Goal: Obtain resource: Obtain resource

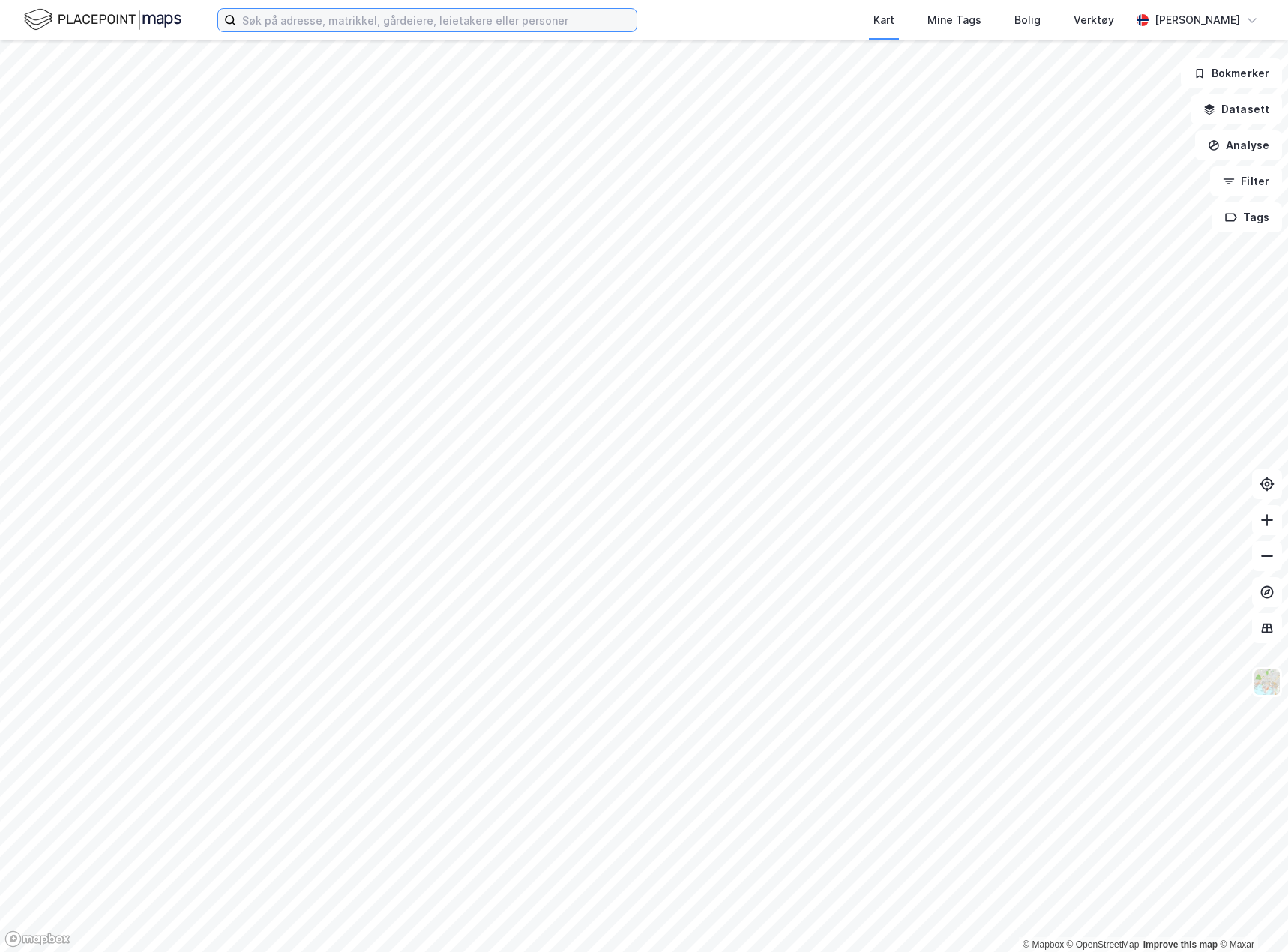
click at [291, 11] on input at bounding box center [436, 20] width 400 height 22
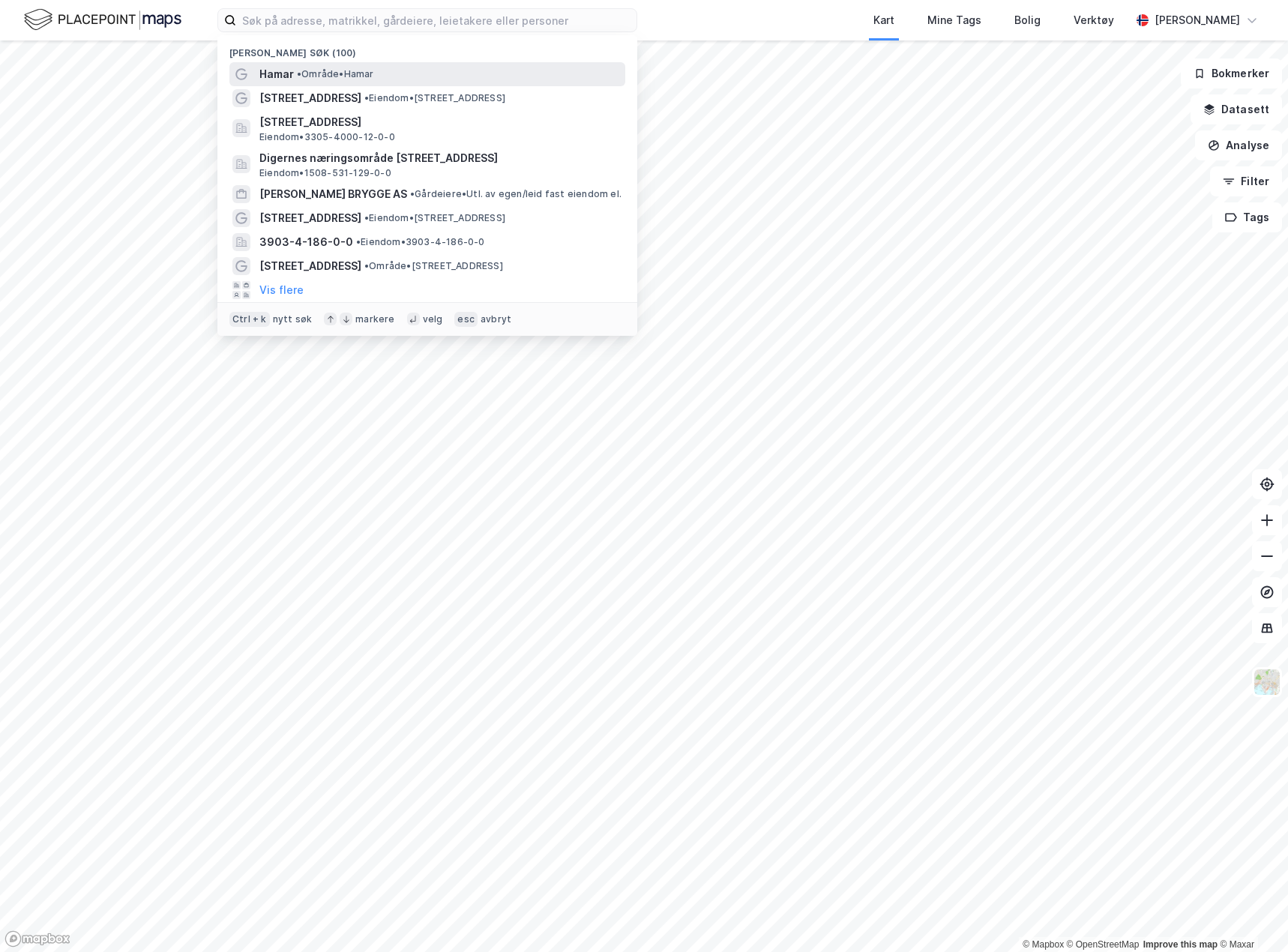
click at [337, 72] on span "• Område • [GEOGRAPHIC_DATA]" at bounding box center [336, 74] width 77 height 12
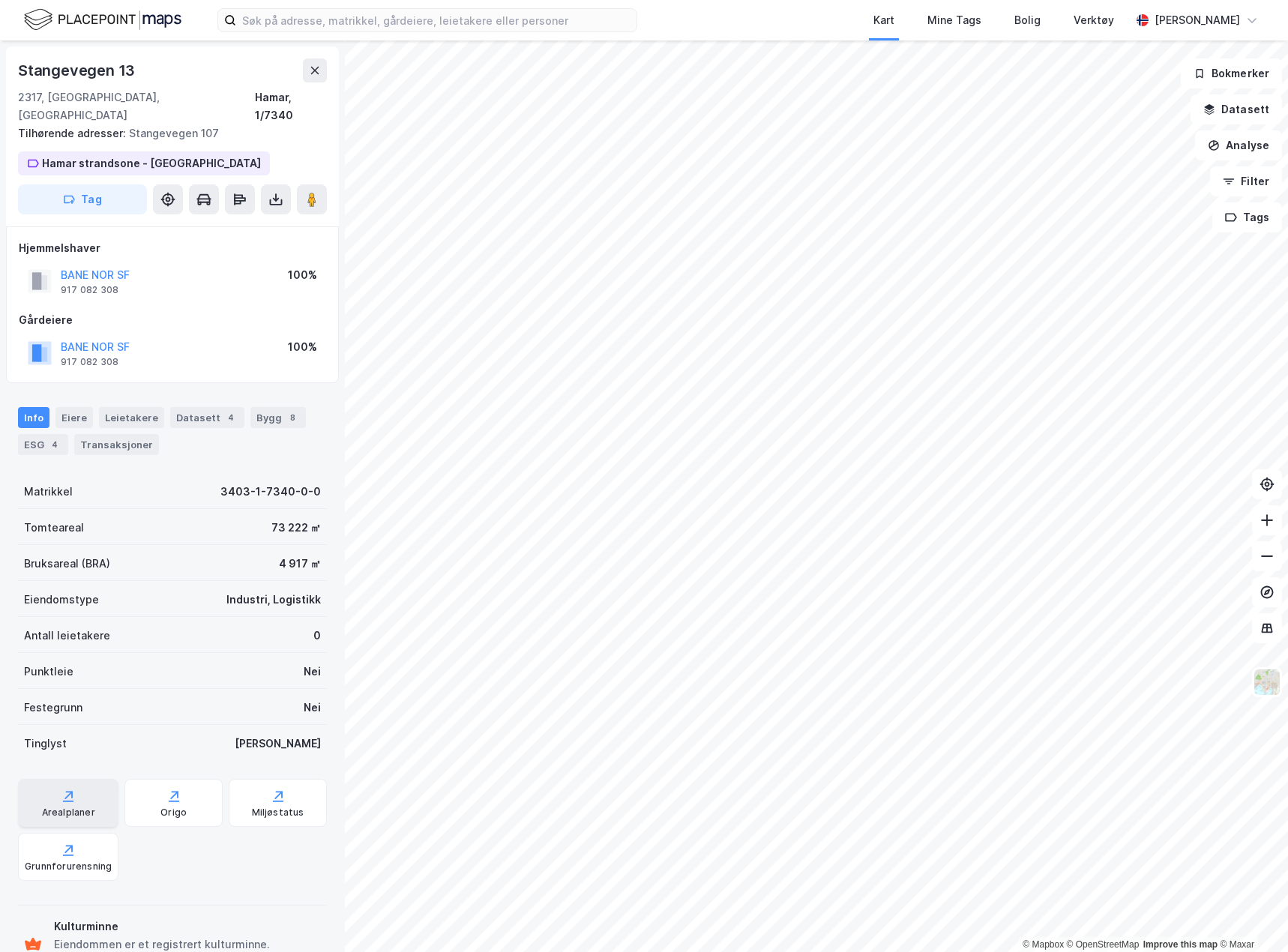
click at [75, 807] on div "Arealplaner" at bounding box center [68, 813] width 53 height 12
click at [55, 779] on div "Arealplaner" at bounding box center [68, 803] width 101 height 48
click at [276, 192] on icon at bounding box center [276, 199] width 15 height 15
click at [245, 223] on div "Last ned grunnbok" at bounding box center [201, 229] width 87 height 12
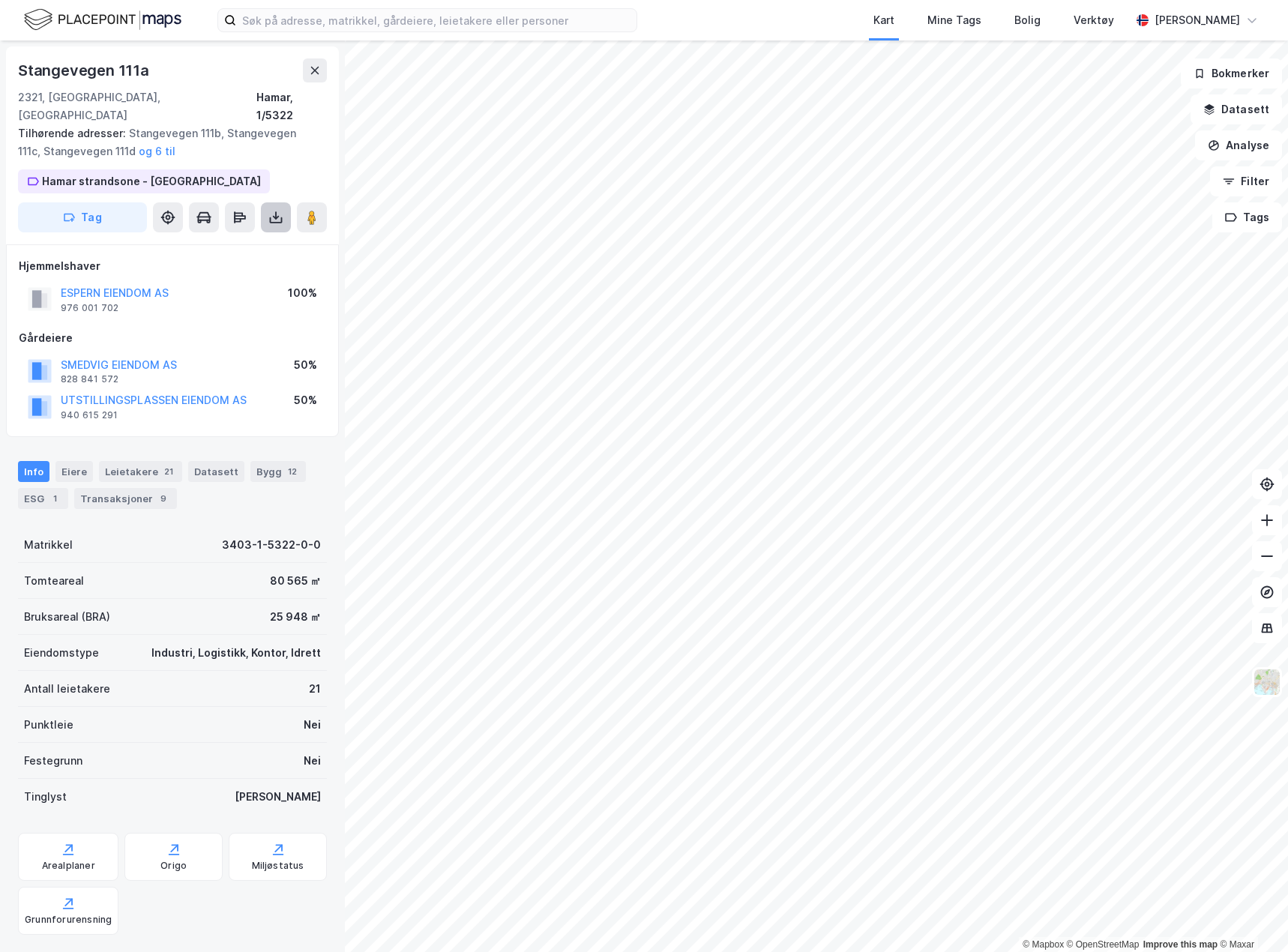
click at [273, 215] on icon at bounding box center [276, 217] width 6 height 4
click at [214, 242] on div "Last ned grunnbok" at bounding box center [201, 247] width 87 height 12
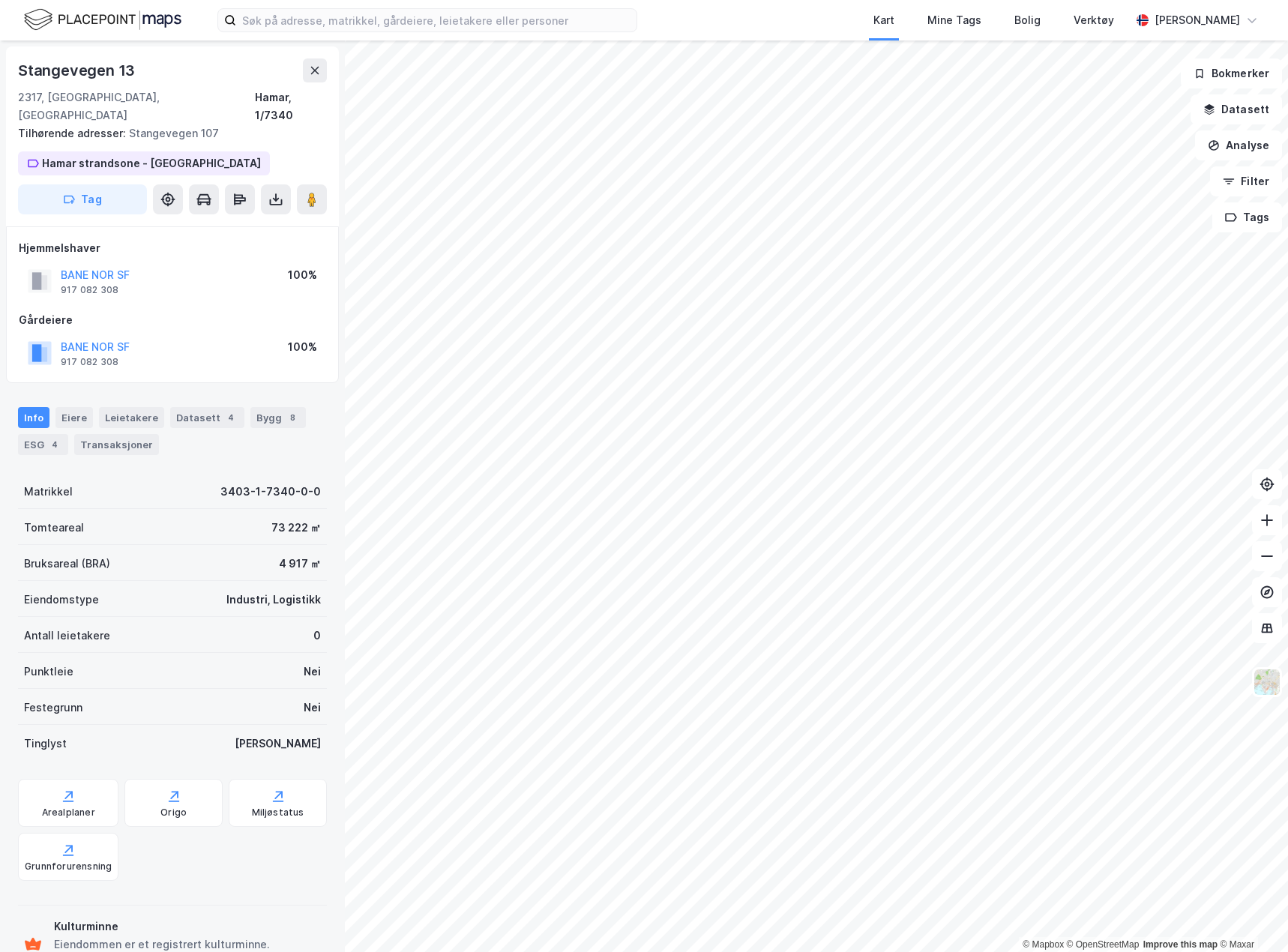
click at [236, 82] on div "[STREET_ADDRESS]" at bounding box center [172, 91] width 309 height 66
click at [1251, 112] on button "Datasett" at bounding box center [1236, 109] width 92 height 30
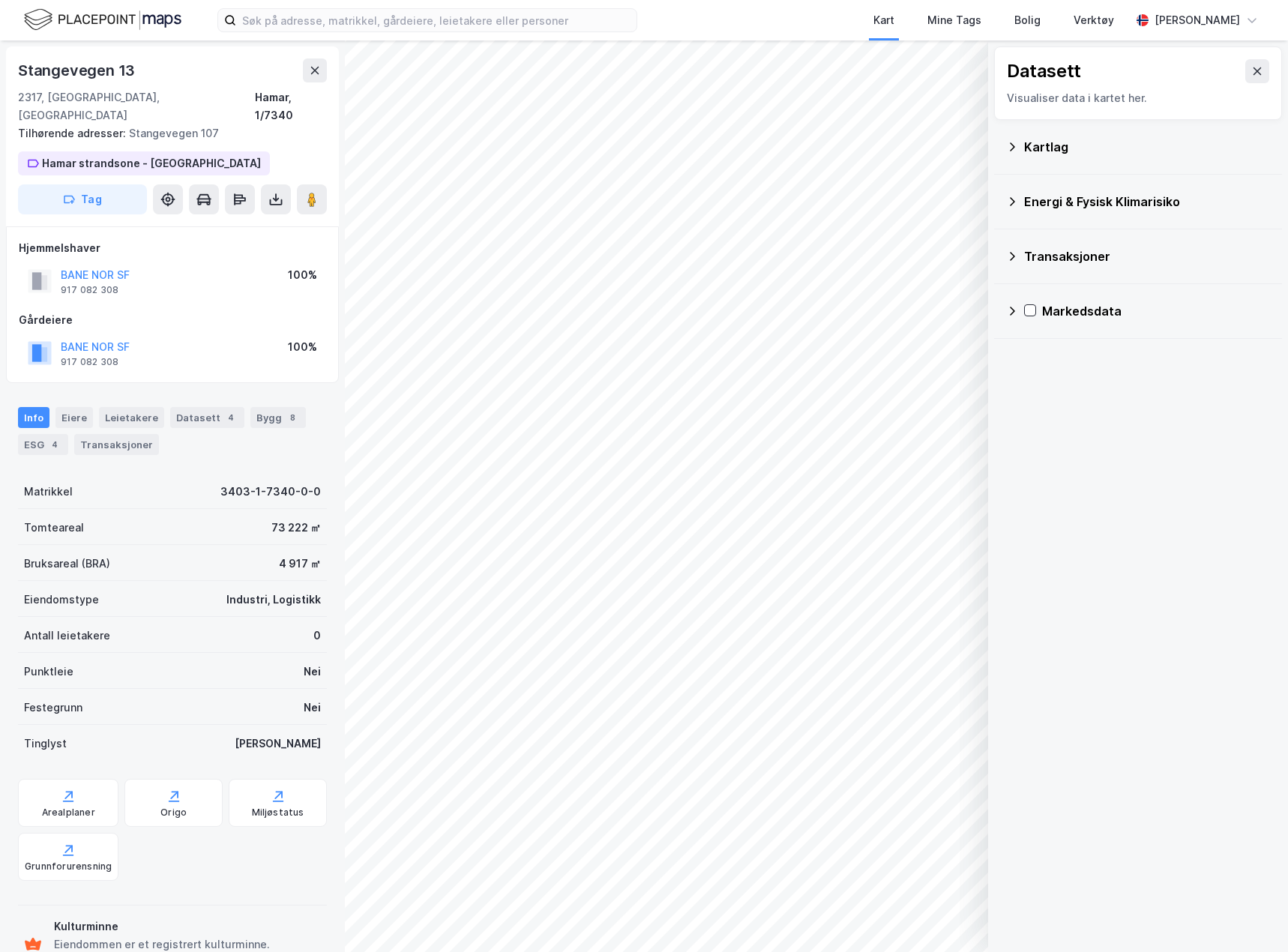
click at [1010, 154] on div "Kartlag" at bounding box center [1137, 147] width 264 height 36
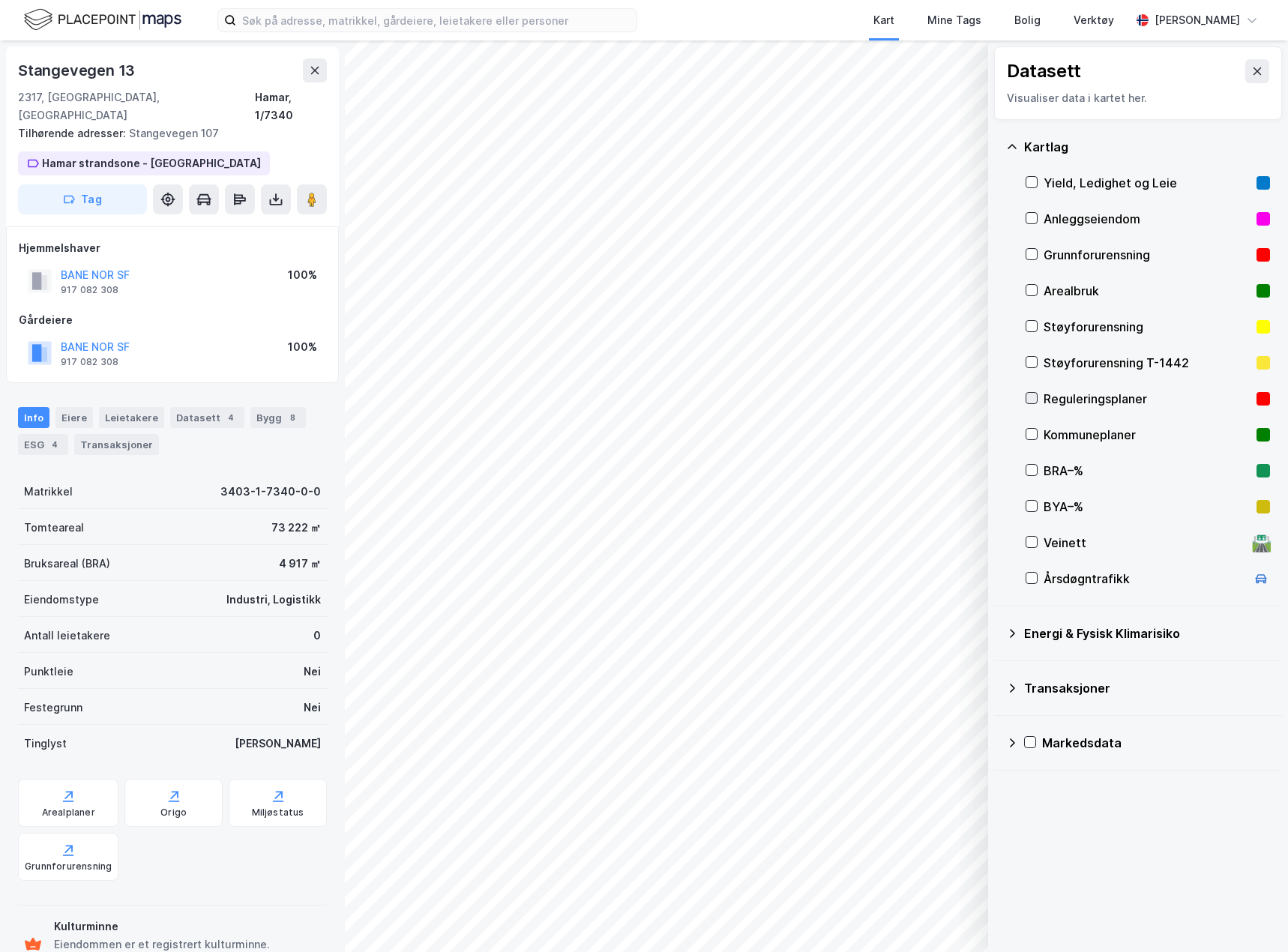
click at [1035, 400] on icon at bounding box center [1032, 398] width 11 height 11
click at [1027, 406] on div "Reguleringsplaner" at bounding box center [1148, 398] width 245 height 36
drag, startPoint x: 273, startPoint y: 871, endPoint x: 291, endPoint y: 865, distance: 19.0
click at [273, 871] on div "Matrikkel 3403-1-7340-0-0 Tomteareal 73 222 ㎡ Bruksareal (BRA) 4 917 ㎡ Eiendoms…" at bounding box center [172, 780] width 309 height 614
click at [1033, 542] on icon at bounding box center [1032, 542] width 8 height 5
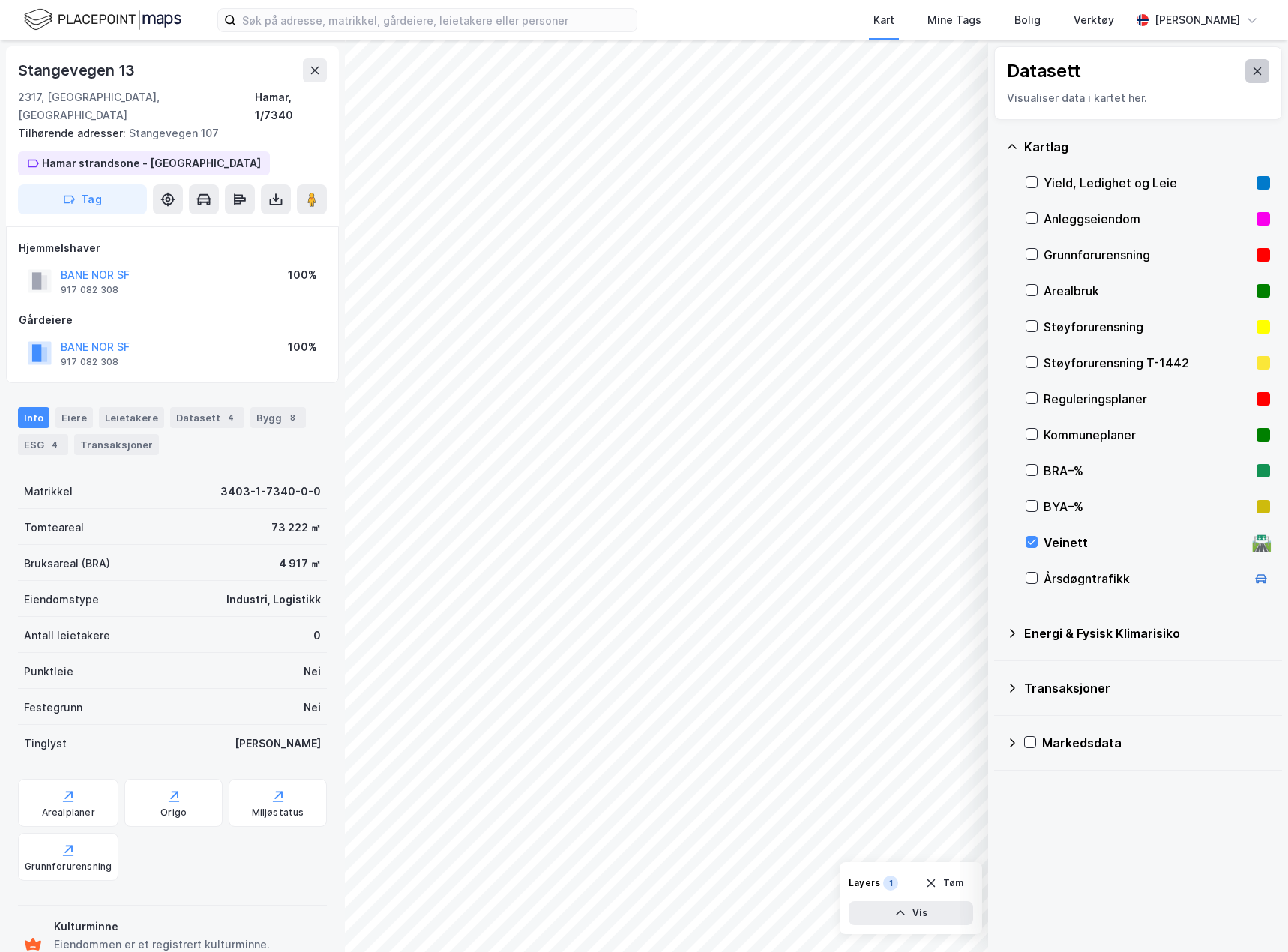
click at [1253, 72] on icon at bounding box center [1257, 71] width 8 height 7
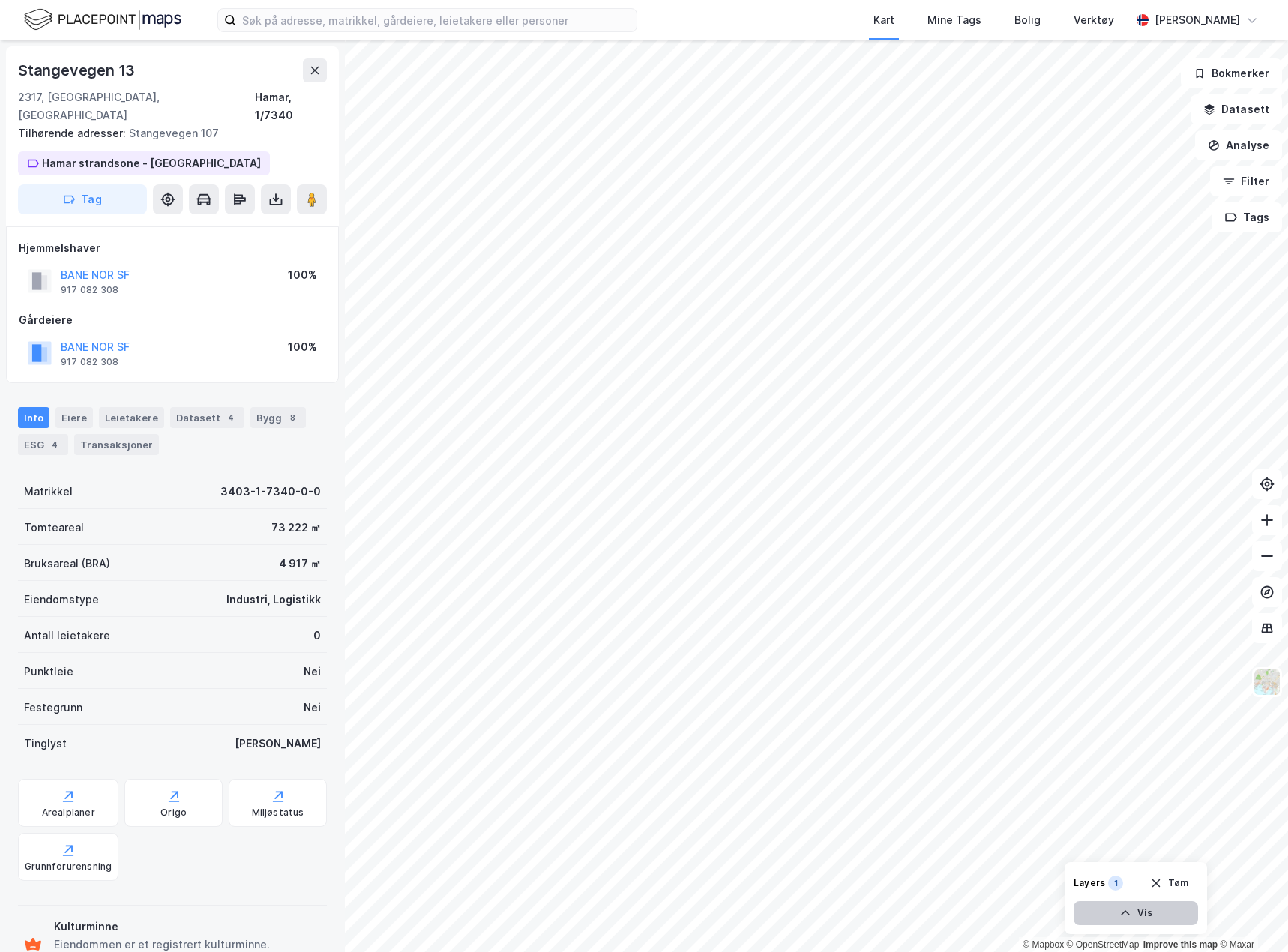
click at [1121, 915] on icon "button" at bounding box center [1125, 913] width 12 height 12
click at [1180, 880] on icon at bounding box center [1182, 880] width 9 height 5
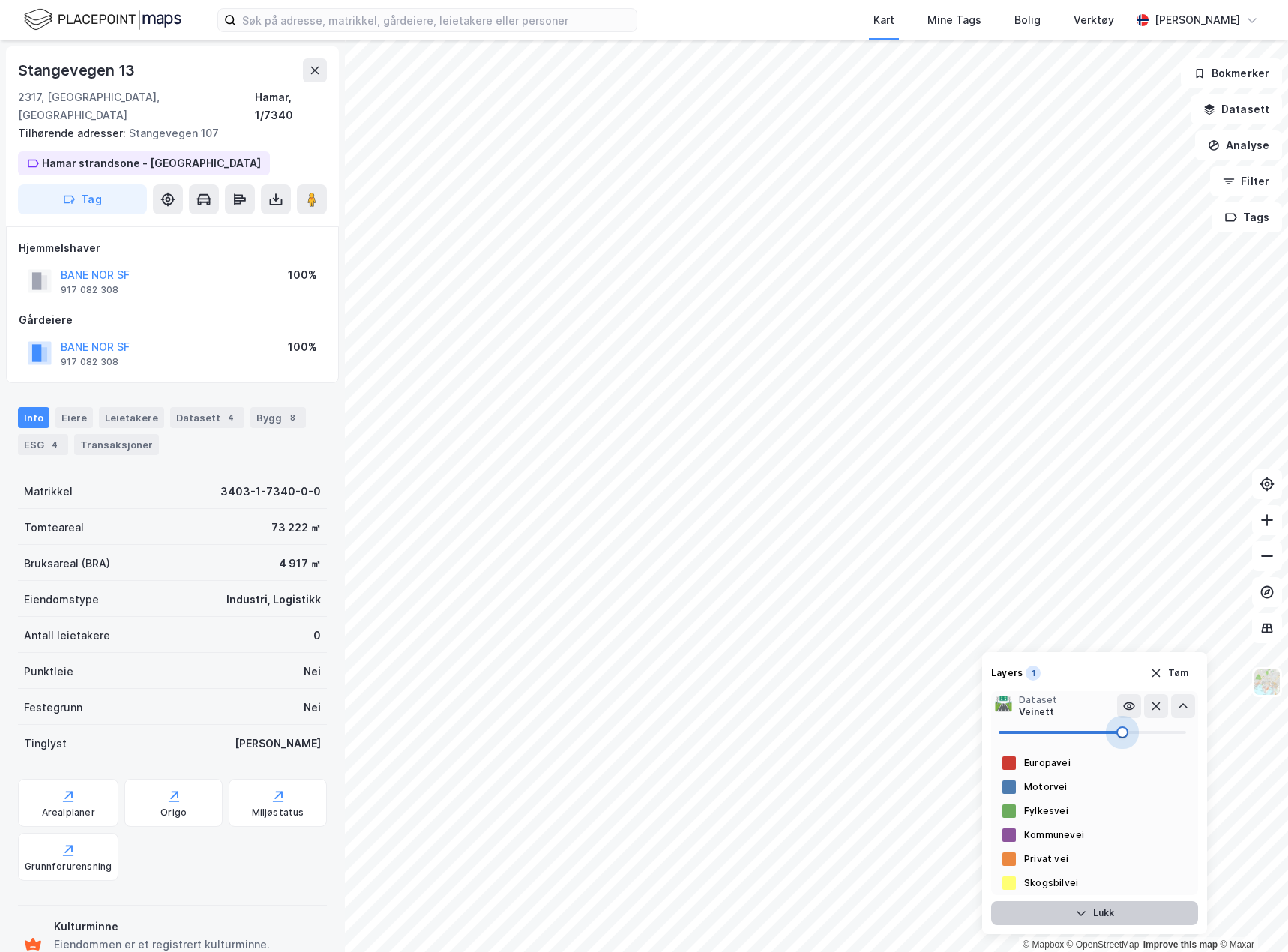
type input "72"
drag, startPoint x: 1186, startPoint y: 733, endPoint x: 1133, endPoint y: 756, distance: 57.8
click at [1133, 756] on div "Europavei Motorvei Fylkesvei Kommunevei Privat vei [GEOGRAPHIC_DATA]" at bounding box center [1094, 808] width 207 height 174
